Goal: Transaction & Acquisition: Obtain resource

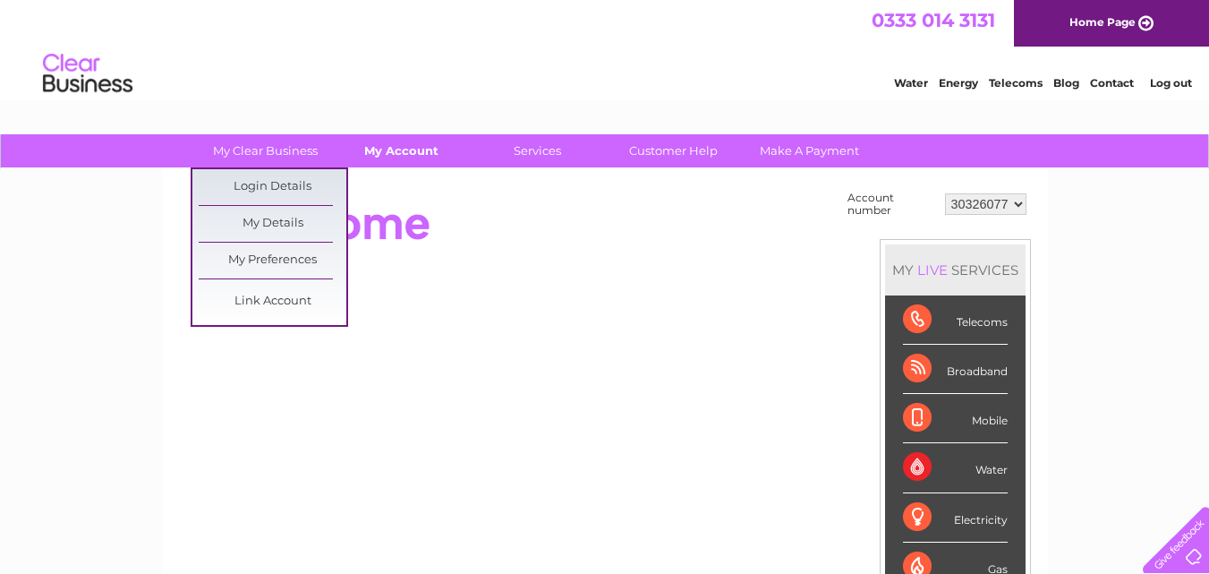
click at [390, 154] on link "My Account" at bounding box center [402, 150] width 148 height 33
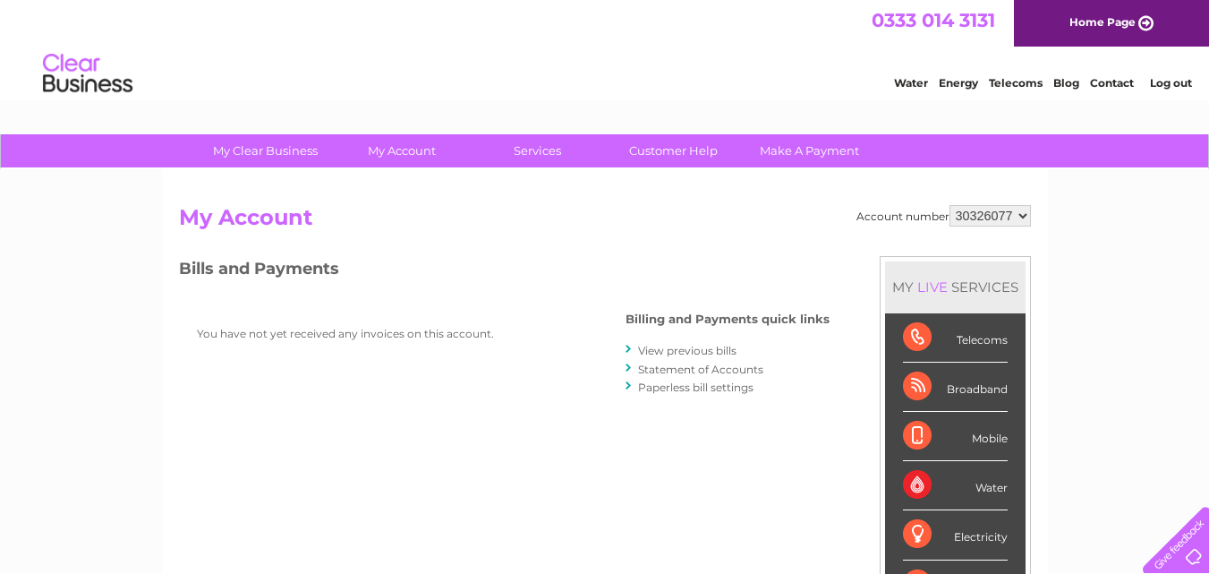
click at [697, 345] on link "View previous bills" at bounding box center [687, 350] width 98 height 13
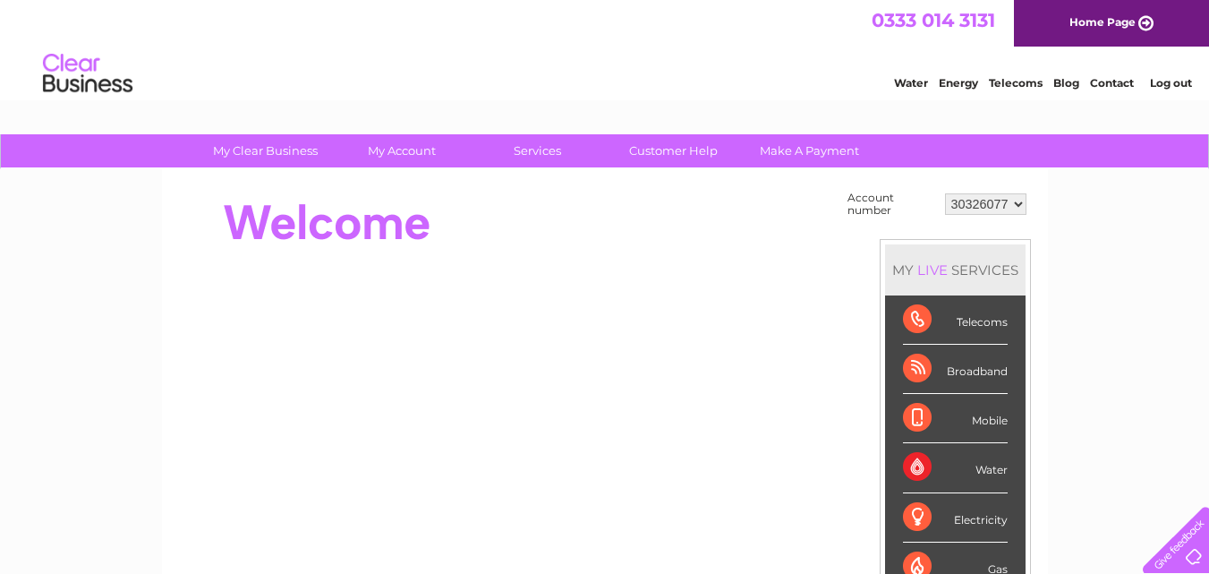
click at [1020, 204] on select "30326077" at bounding box center [985, 203] width 81 height 21
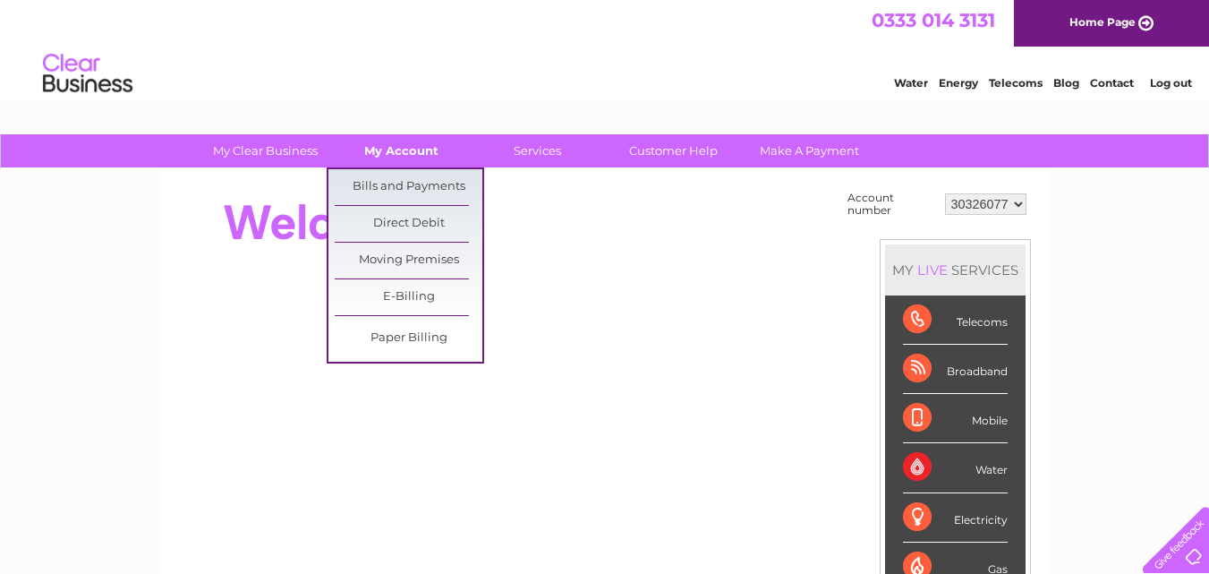
click at [398, 153] on link "My Account" at bounding box center [402, 150] width 148 height 33
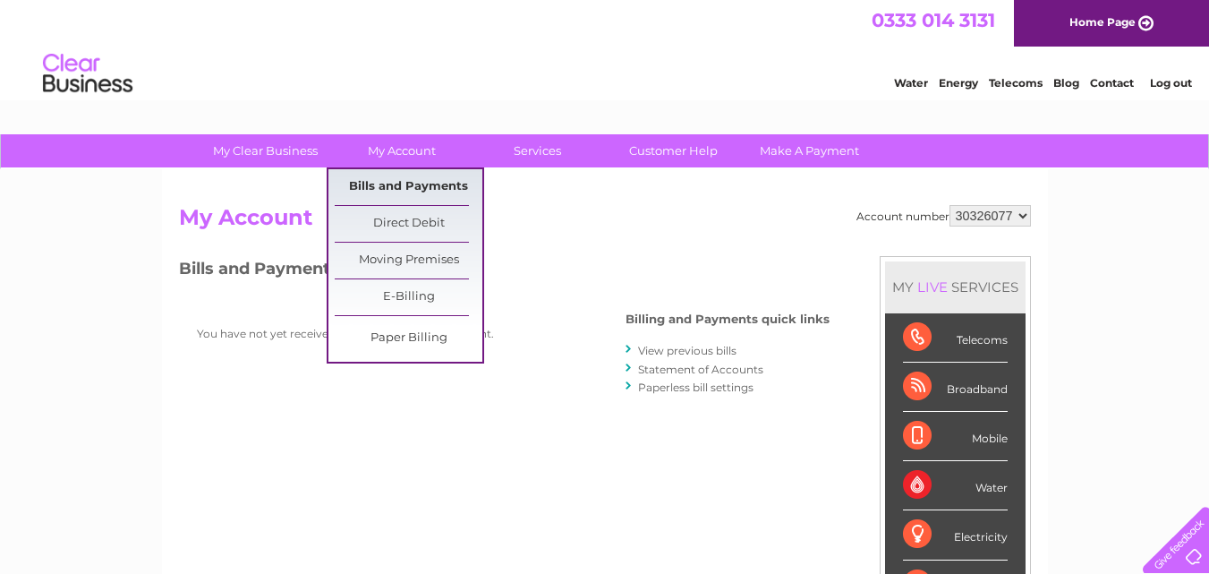
click at [401, 181] on link "Bills and Payments" at bounding box center [409, 187] width 148 height 36
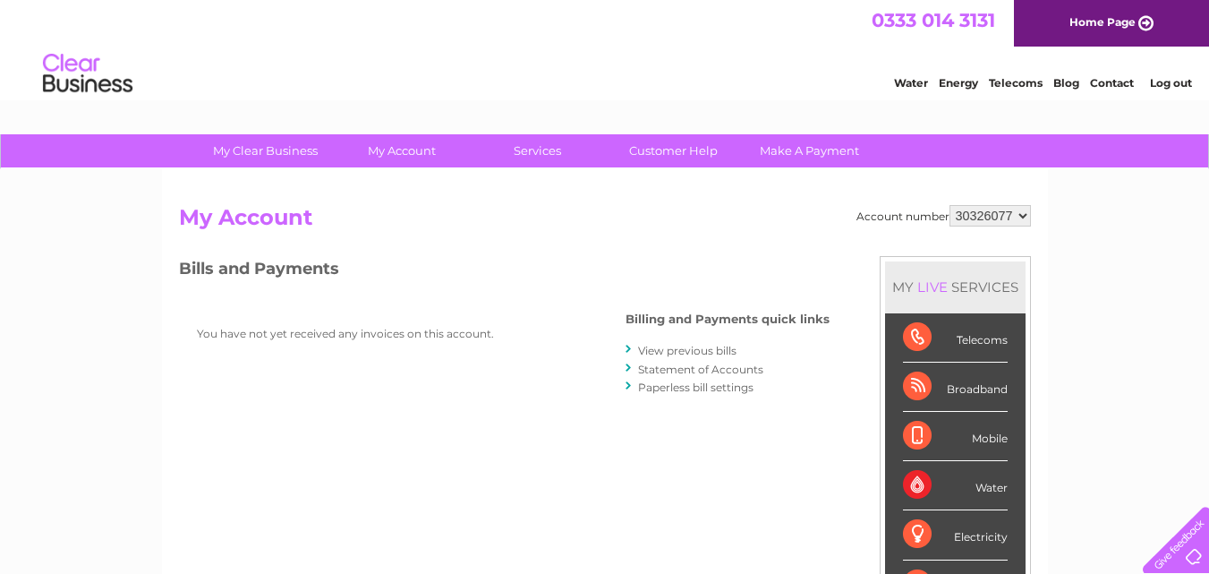
click at [692, 370] on link "Statement of Accounts" at bounding box center [700, 368] width 125 height 13
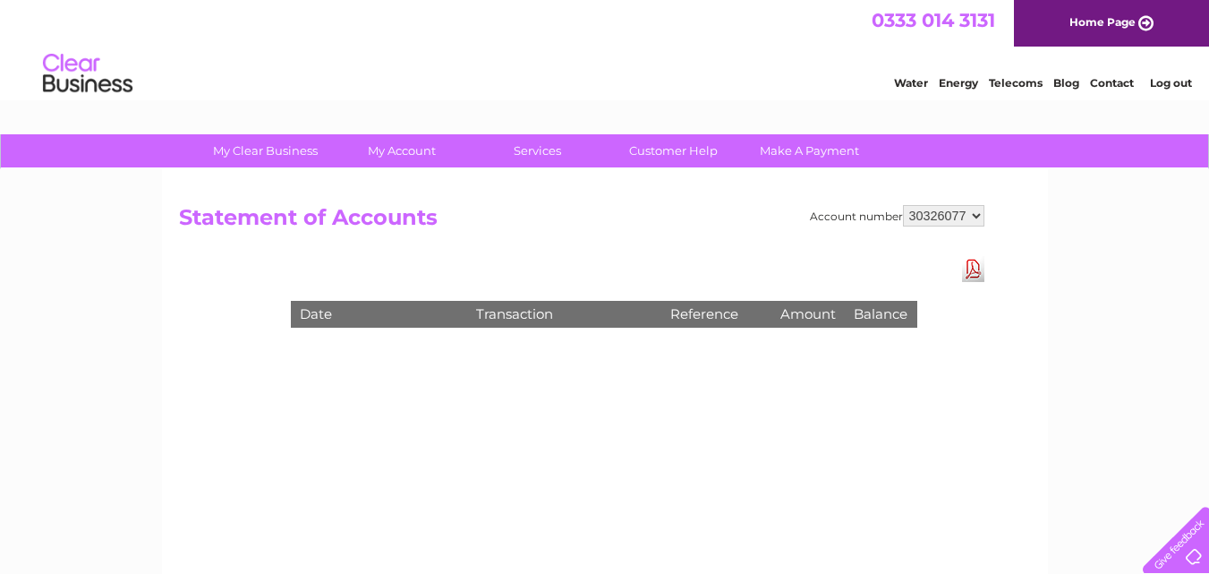
click at [970, 271] on link "Download Pdf" at bounding box center [973, 269] width 22 height 26
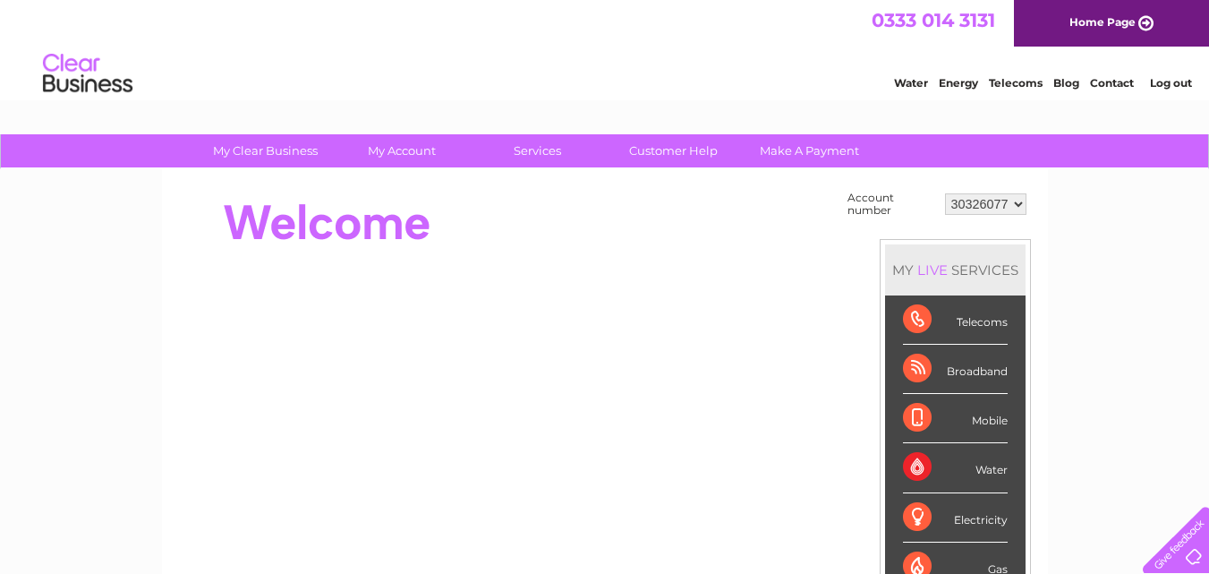
click at [912, 464] on div "Water" at bounding box center [955, 467] width 105 height 49
click at [918, 89] on link "Water" at bounding box center [911, 82] width 34 height 13
